Goal: Transaction & Acquisition: Download file/media

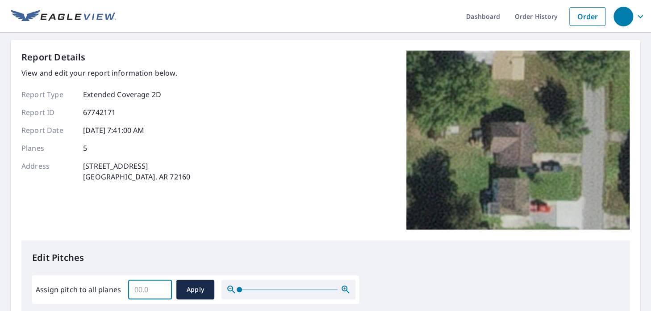
click at [155, 287] on input "Assign pitch to all planes" at bounding box center [150, 289] width 44 height 25
type input "5"
click at [184, 288] on span "Apply" at bounding box center [196, 289] width 24 height 11
type input "5"
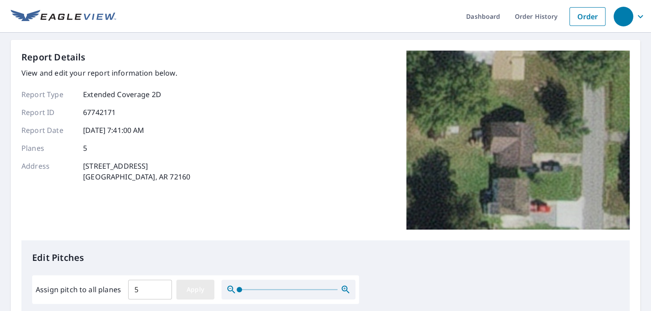
type input "5"
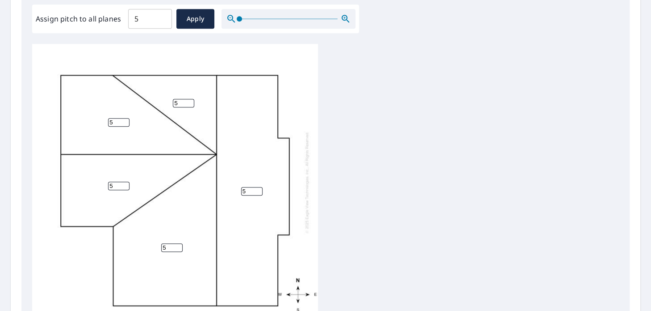
scroll to position [396, 0]
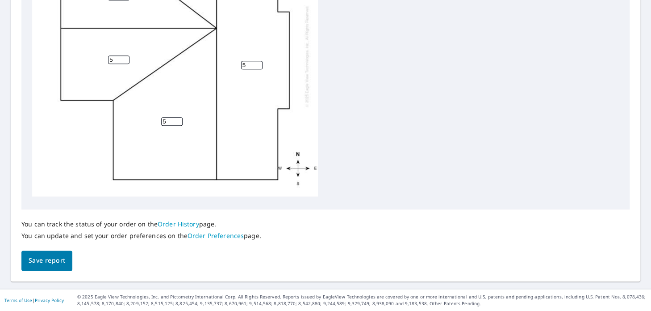
click at [48, 257] on span "Save report" at bounding box center [47, 260] width 37 height 11
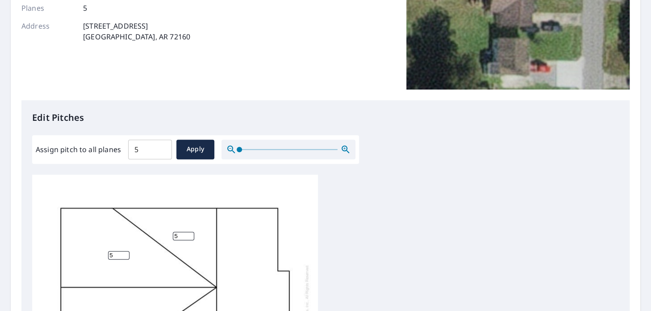
scroll to position [0, 0]
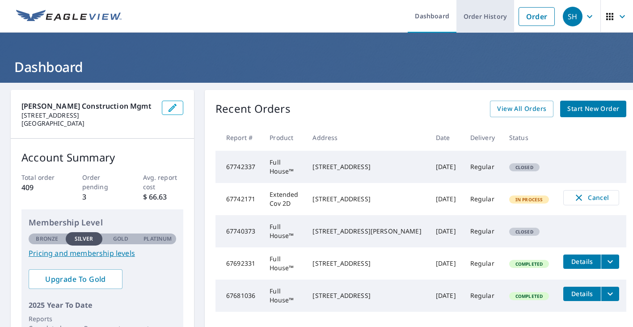
click at [473, 18] on link "Order History" at bounding box center [485, 16] width 58 height 33
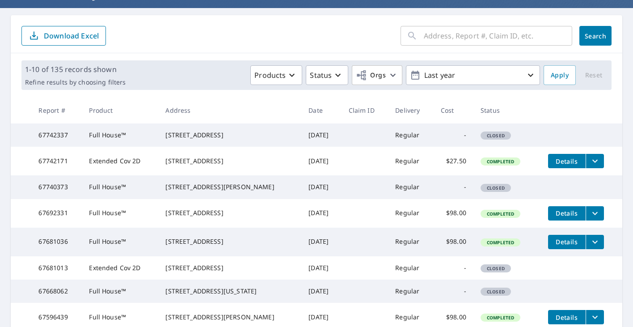
scroll to position [89, 0]
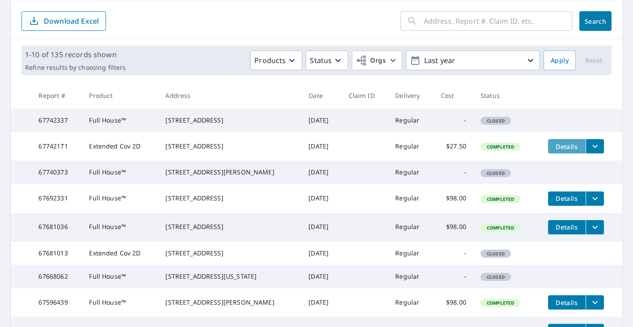
click at [557, 151] on span "Details" at bounding box center [566, 146] width 27 height 8
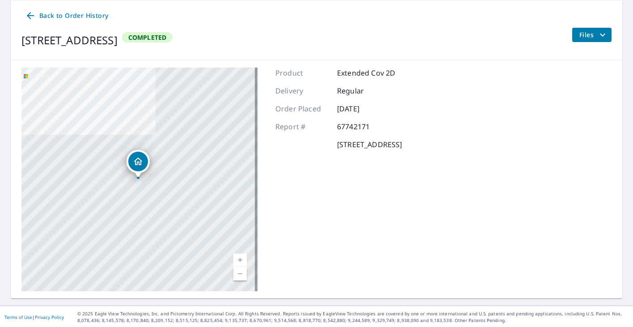
scroll to position [90, 0]
click at [581, 36] on span "Files" at bounding box center [593, 34] width 29 height 11
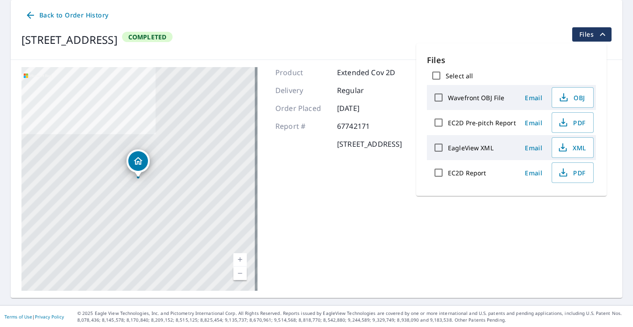
click at [440, 174] on input "EC2D Report" at bounding box center [438, 172] width 19 height 19
checkbox input "true"
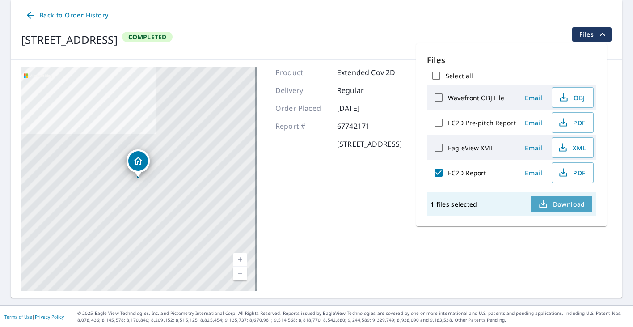
click at [560, 201] on span "Download" at bounding box center [560, 203] width 47 height 11
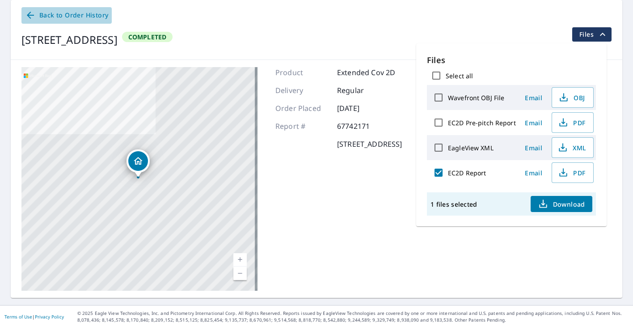
click at [58, 15] on span "Back to Order History" at bounding box center [66, 15] width 83 height 11
